Goal: Task Accomplishment & Management: Manage account settings

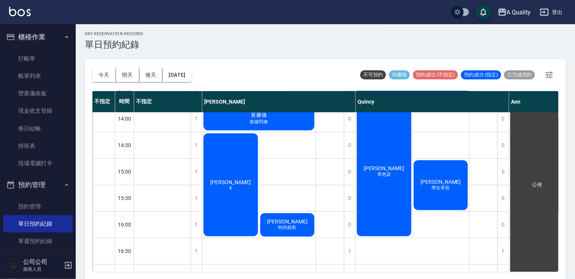
scroll to position [209, 0]
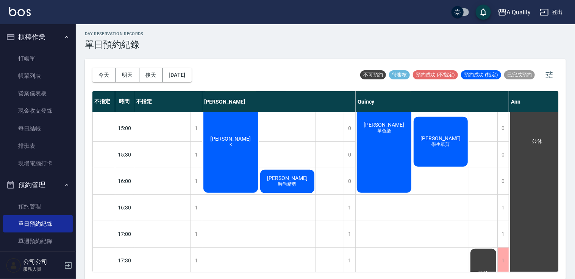
click at [246, 124] on div "[PERSON_NAME]" at bounding box center [230, 141] width 57 height 105
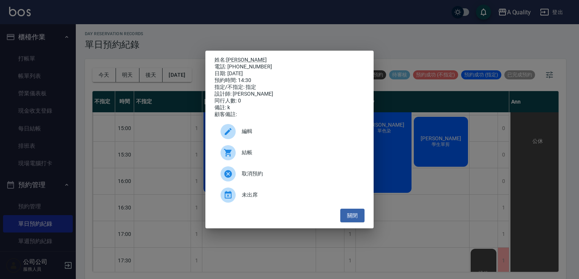
click at [257, 136] on span "編輯" at bounding box center [300, 132] width 117 height 8
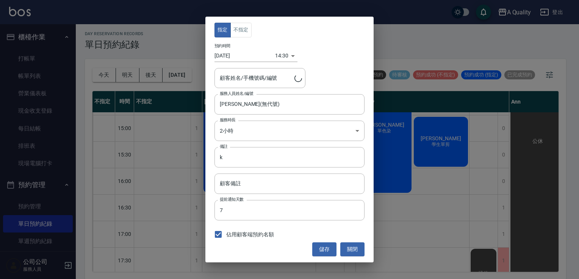
type input "[PERSON_NAME]/0988261987/"
click at [260, 136] on body "A Quality 登出 櫃檯作業 打帳單 帳單列表 營業儀表板 現金收支登錄 每日結帳 排班表 現場電腦打卡 預約管理 預約管理 單日預約紀錄 單週預約紀錄…" at bounding box center [289, 139] width 579 height 282
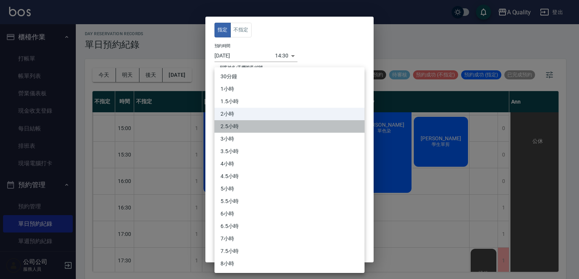
click at [236, 124] on li "2.5小時" at bounding box center [289, 126] width 150 height 12
type input "5"
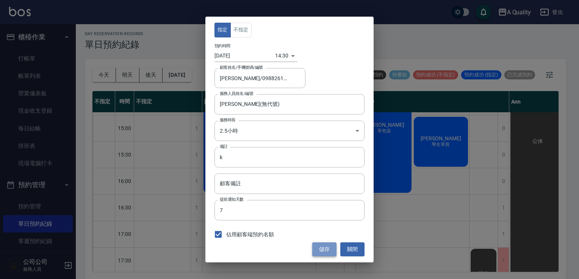
click at [325, 243] on button "儲存" at bounding box center [324, 250] width 24 height 14
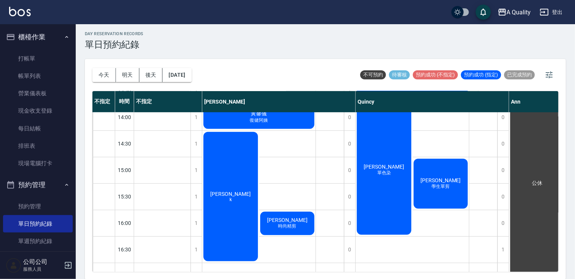
scroll to position [247, 0]
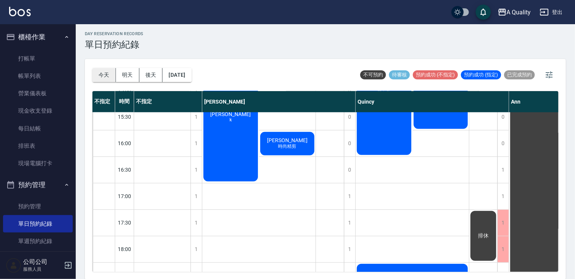
click at [113, 73] on button "今天" at bounding box center [103, 75] width 23 height 14
click at [121, 73] on button "明天" at bounding box center [127, 75] width 23 height 14
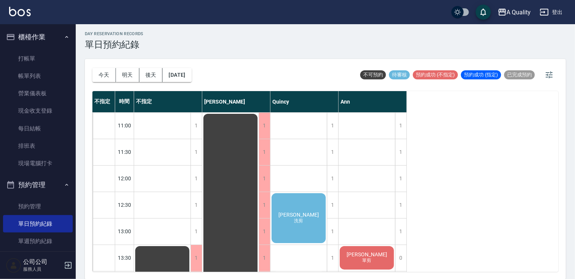
click at [298, 212] on span "[PERSON_NAME]" at bounding box center [299, 215] width 44 height 6
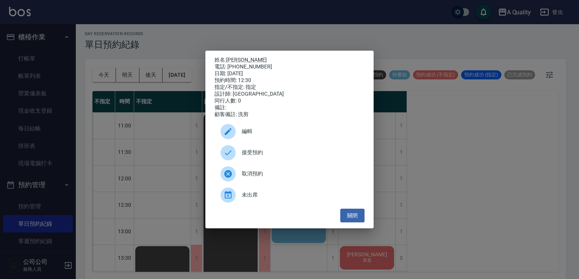
click at [288, 157] on span "接受預約" at bounding box center [300, 153] width 117 height 8
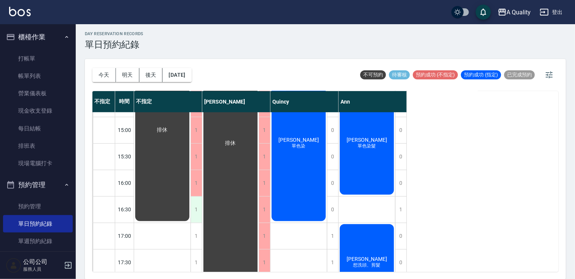
scroll to position [265, 0]
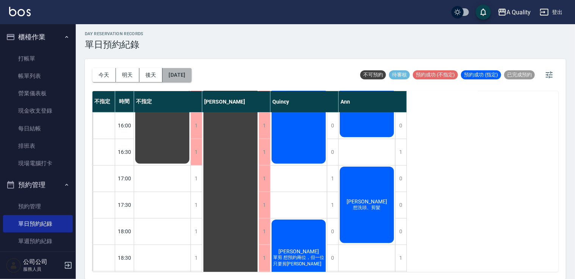
click at [182, 73] on button "[DATE]" at bounding box center [176, 75] width 29 height 14
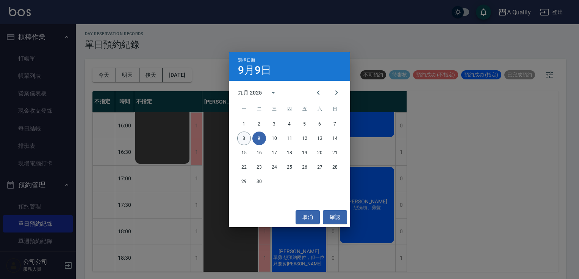
click at [239, 139] on button "8" at bounding box center [244, 139] width 14 height 14
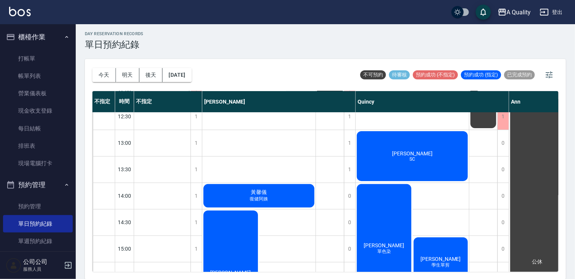
scroll to position [134, 0]
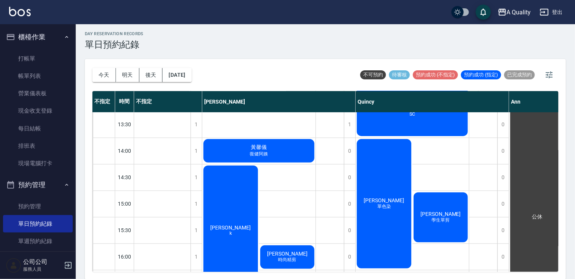
click at [398, 173] on div "[PERSON_NAME]小姐 單色染" at bounding box center [384, 204] width 57 height 132
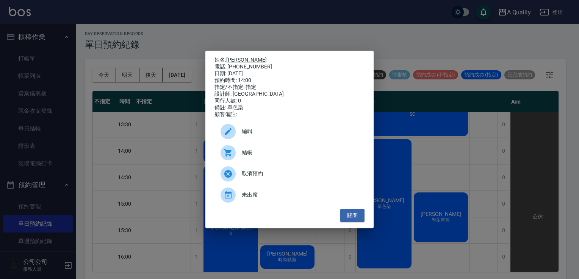
click at [241, 57] on link "[PERSON_NAME]" at bounding box center [246, 60] width 41 height 6
click at [348, 218] on button "關閉" at bounding box center [352, 216] width 24 height 14
